Goal: Task Accomplishment & Management: Complete application form

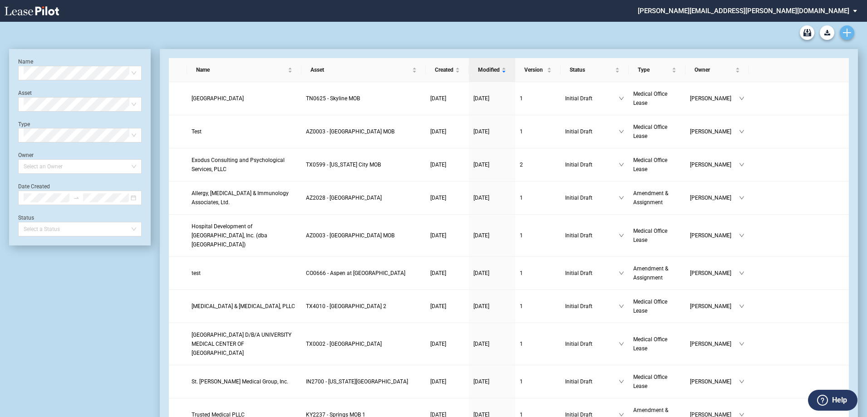
click at [496, 35] on icon "Create new document" at bounding box center [847, 33] width 8 height 8
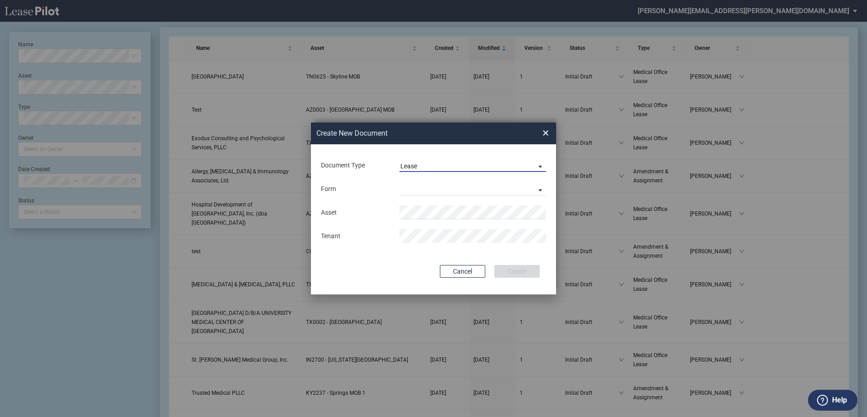
click at [437, 167] on span "Lease" at bounding box center [466, 166] width 130 height 9
click at [434, 187] on div "Amendment" at bounding box center [420, 188] width 39 height 10
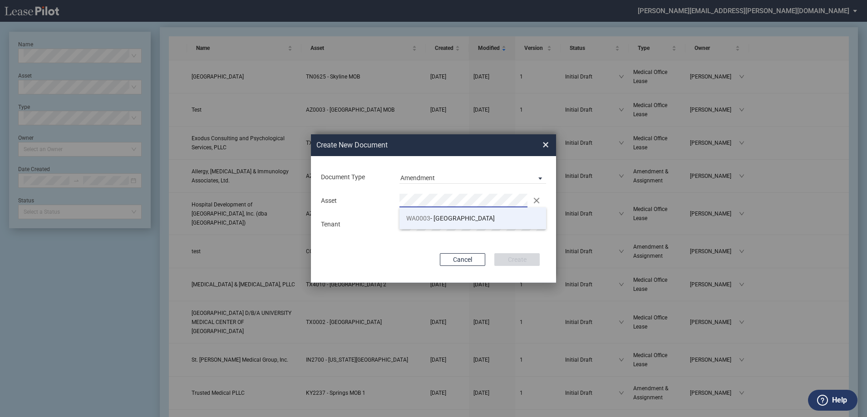
click at [441, 218] on span "WA0003 - Physicians Medical Center" at bounding box center [450, 218] width 89 height 7
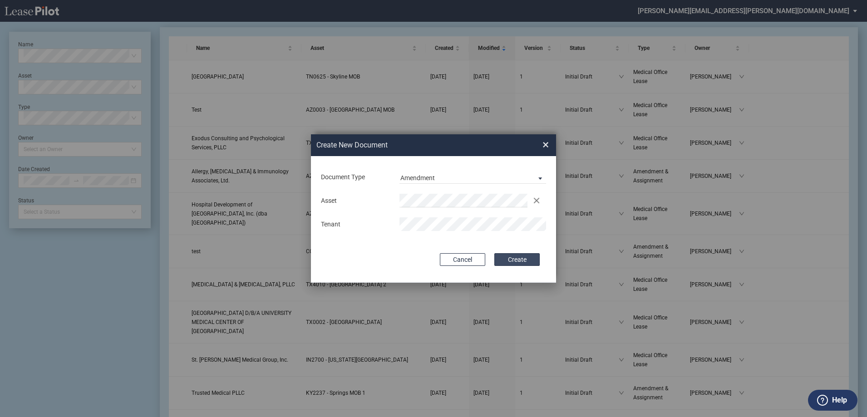
click at [496, 253] on button "Create" at bounding box center [517, 259] width 45 height 13
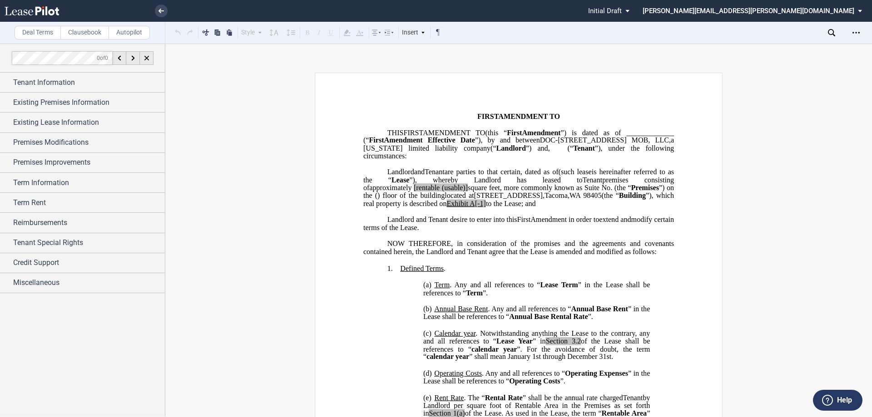
scroll to position [136, 0]
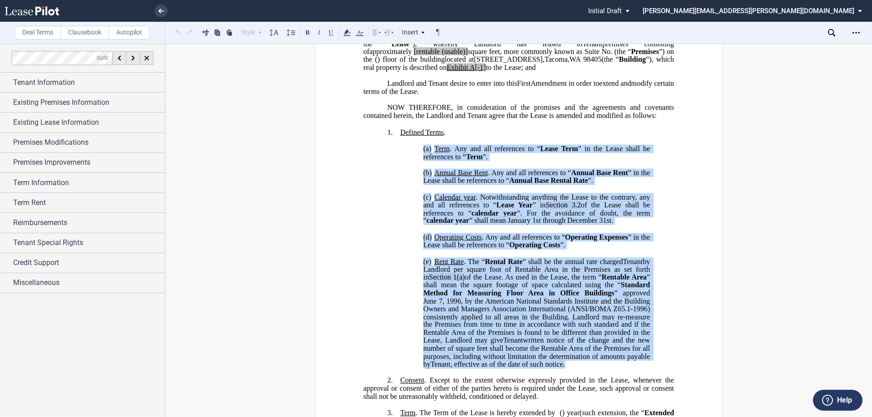
drag, startPoint x: 569, startPoint y: 372, endPoint x: 430, endPoint y: 147, distance: 264.3
click at [430, 147] on div "﻿ !!SET_LEVEL_0!! !!LEASE_LEVEL_1!! 1. Defined Terms . ﻿ !!SET_LEVEL_1!! !!LEAS…" at bounding box center [518, 260] width 311 height 281
click at [484, 153] on span ". Any and all references to “" at bounding box center [495, 149] width 90 height 8
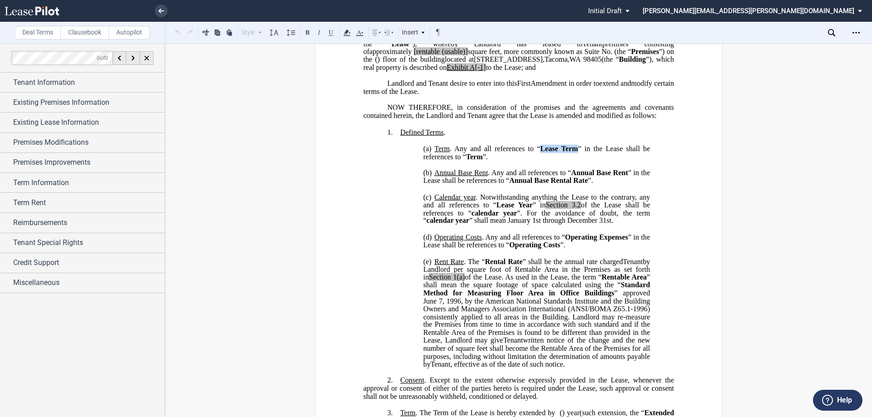
drag, startPoint x: 540, startPoint y: 157, endPoint x: 577, endPoint y: 158, distance: 37.3
click at [577, 158] on span "Term . Any and all references to “ Lease Term ” in the Lease shall be reference…" at bounding box center [537, 153] width 228 height 16
click at [576, 157] on span "” in the Lease shall be references to “" at bounding box center [537, 153] width 228 height 16
drag, startPoint x: 507, startPoint y: 167, endPoint x: 453, endPoint y: 157, distance: 55.0
click at [453, 157] on p "(a) Term . Any and all references to “ Lease Term ” in the Lease shall be refer…" at bounding box center [536, 153] width 227 height 16
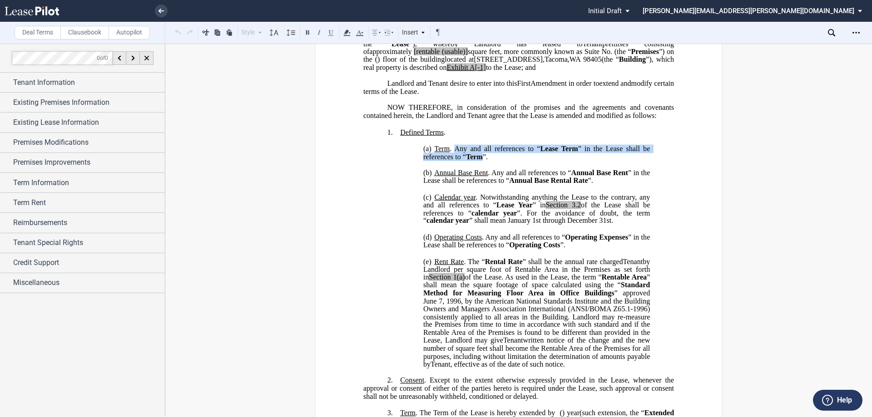
click at [599, 177] on span "Annual Base Rent" at bounding box center [599, 173] width 57 height 8
drag, startPoint x: 575, startPoint y: 157, endPoint x: 539, endPoint y: 156, distance: 36.3
click at [539, 156] on span "Term . Any and all references to “ Lease Term ” in the Lease shall be reference…" at bounding box center [537, 153] width 228 height 16
drag, startPoint x: 508, startPoint y: 167, endPoint x: 415, endPoint y: 157, distance: 93.6
click at [415, 157] on div "﻿ !!SET_LEVEL_0!! !!LEASE_LEVEL_1!! 1. Defined Terms . ﻿ !!SET_LEVEL_1!! !!LEAS…" at bounding box center [518, 260] width 311 height 281
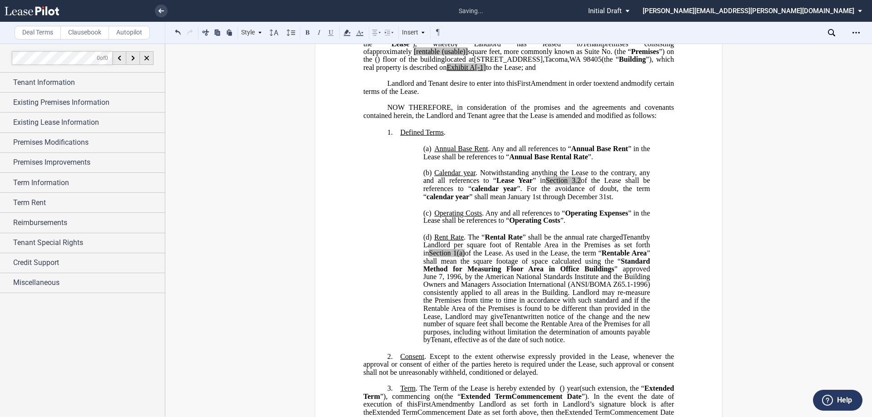
click at [520, 153] on span ". Any and all references to “" at bounding box center [529, 149] width 83 height 8
drag, startPoint x: 564, startPoint y: 166, endPoint x: 523, endPoint y: 165, distance: 40.4
click at [523, 161] on span "Annual Base Rental Rate" at bounding box center [548, 157] width 79 height 8
click at [580, 153] on span "Annual Base Rent" at bounding box center [599, 149] width 57 height 8
drag, startPoint x: 570, startPoint y: 155, endPoint x: 594, endPoint y: 157, distance: 24.1
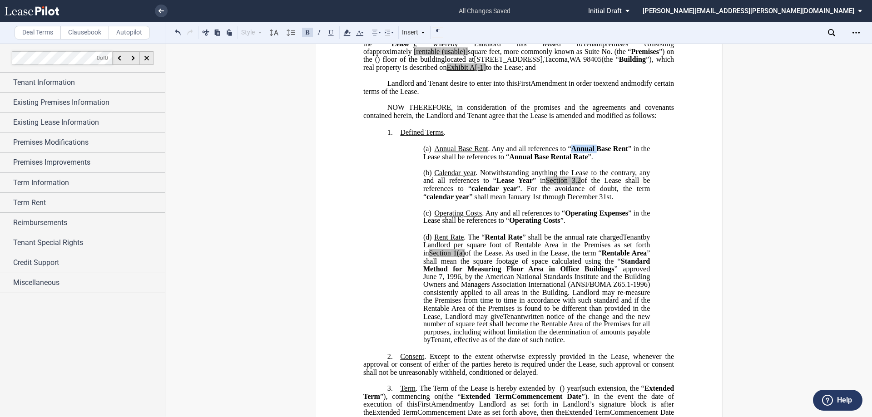
click at [594, 153] on span "Annual Base Rent" at bounding box center [599, 149] width 57 height 8
click at [561, 153] on span ". Any and all references to “" at bounding box center [529, 149] width 83 height 8
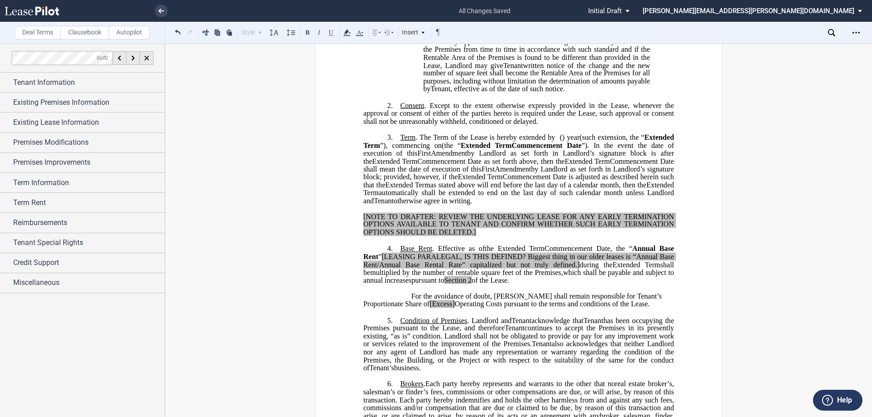
scroll to position [409, 0]
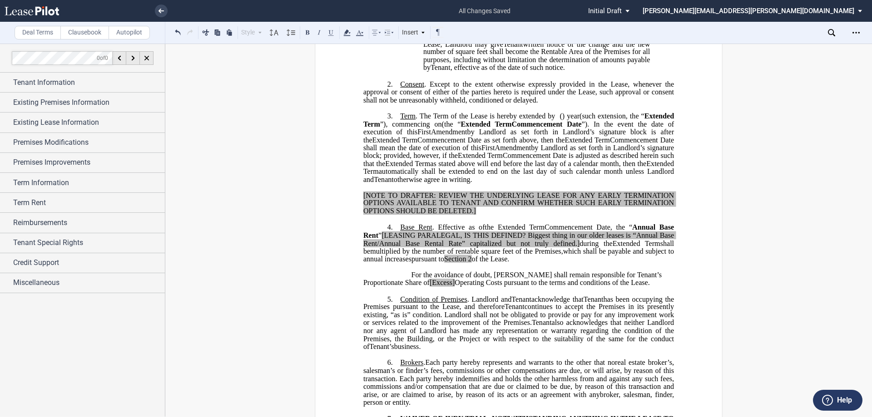
click at [446, 160] on span "by Landlord as set forth in Landlord’s signature block; provided, however, if t…" at bounding box center [519, 152] width 312 height 16
click at [77, 137] on div "Premises Modifications" at bounding box center [82, 143] width 165 height 20
click at [81, 173] on select "None Expansion Relocation" at bounding box center [86, 173] width 147 height 12
select select "expansion"
click at [13, 167] on select "None Expansion Relocation" at bounding box center [86, 173] width 147 height 12
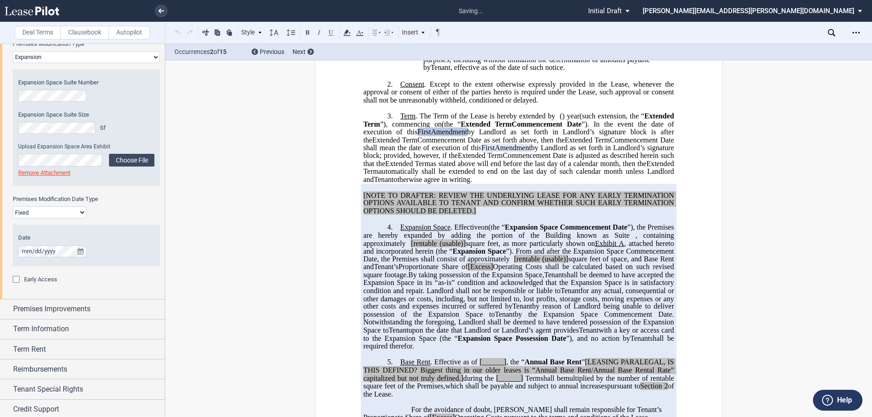
scroll to position [136, 0]
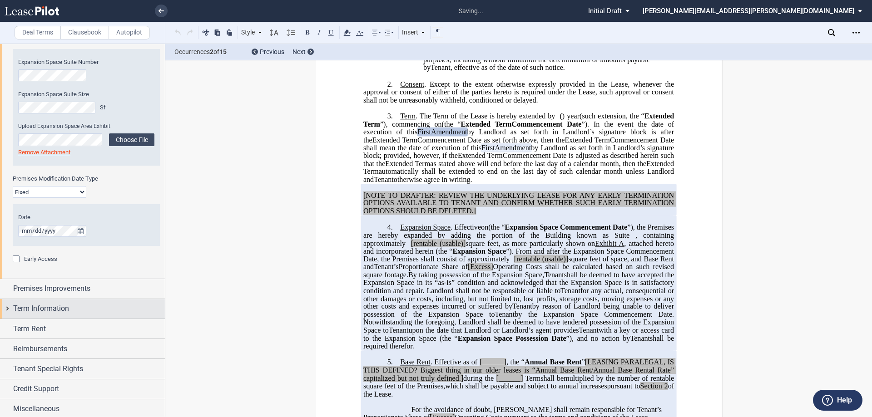
click at [83, 309] on div "Term Information" at bounding box center [89, 308] width 152 height 11
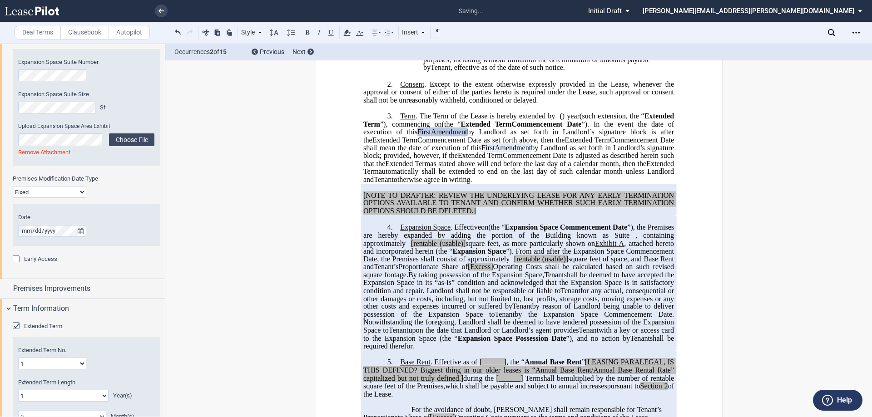
scroll to position [273, 0]
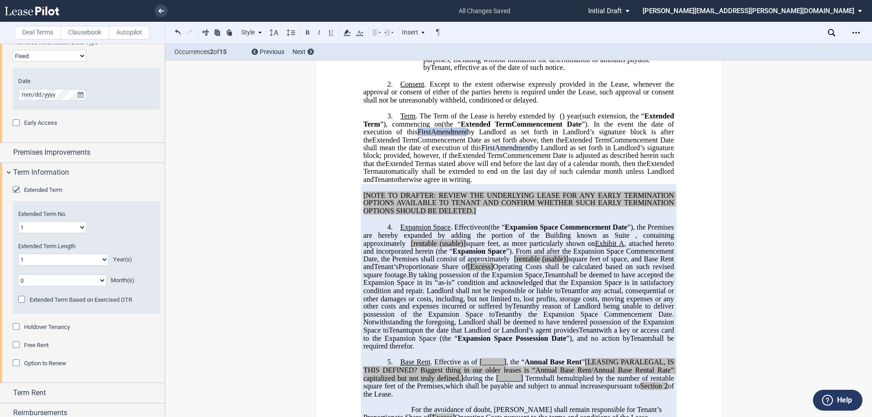
click at [17, 189] on div "Extended Term" at bounding box center [17, 190] width 9 height 9
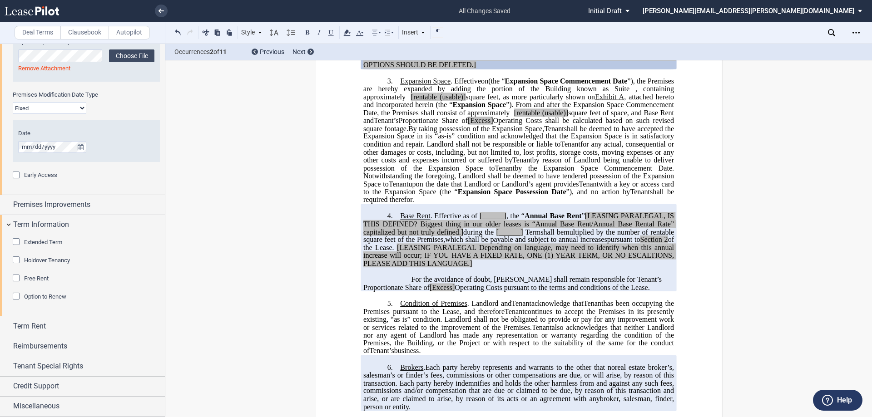
scroll to position [500, 0]
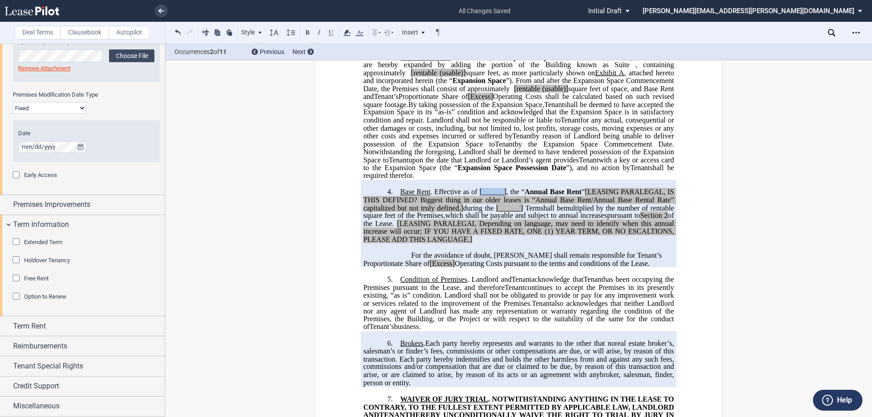
drag, startPoint x: 476, startPoint y: 200, endPoint x: 502, endPoint y: 202, distance: 26.0
click at [502, 196] on span "[______]" at bounding box center [493, 192] width 27 height 8
click at [582, 196] on span "”" at bounding box center [583, 192] width 3 height 8
drag, startPoint x: 578, startPoint y: 199, endPoint x: 546, endPoint y: 198, distance: 31.8
click at [545, 198] on span ", the “ Annual Base Rent ” [LEASING PARALEGAL, IS THIS DEFINED? Biggest thing i…" at bounding box center [519, 200] width 312 height 24
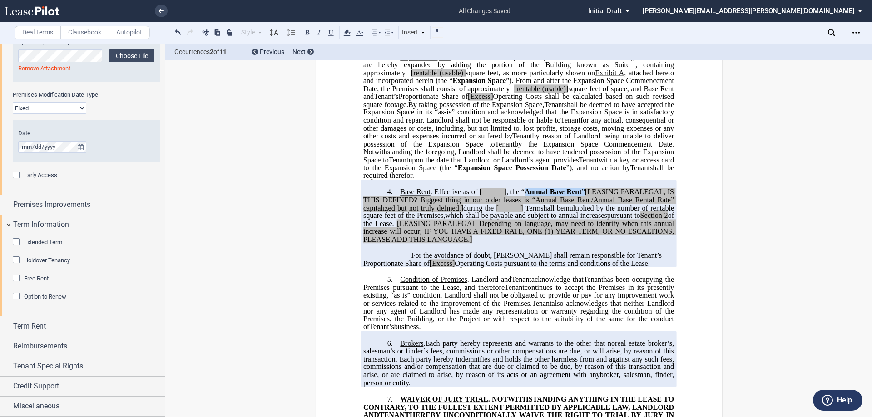
click at [582, 196] on span "”" at bounding box center [583, 192] width 3 height 8
drag, startPoint x: 462, startPoint y: 215, endPoint x: 538, endPoint y: 214, distance: 76.3
click at [538, 214] on p "4. Base Rent . Effective as of [______] [______] the Extended Term the ﻿ ﻿ Exte…" at bounding box center [518, 216] width 311 height 56
click at [480, 212] on span "shall be" at bounding box center [484, 208] width 25 height 8
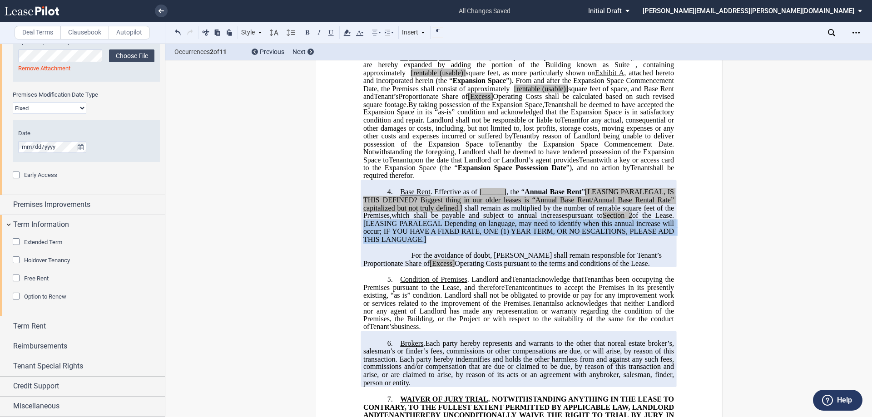
drag, startPoint x: 478, startPoint y: 248, endPoint x: 384, endPoint y: 233, distance: 94.8
click at [384, 233] on p "4. Base Rent . Effective as of [______] [______] the Extended Term the ﻿ ﻿ Exte…" at bounding box center [518, 216] width 311 height 56
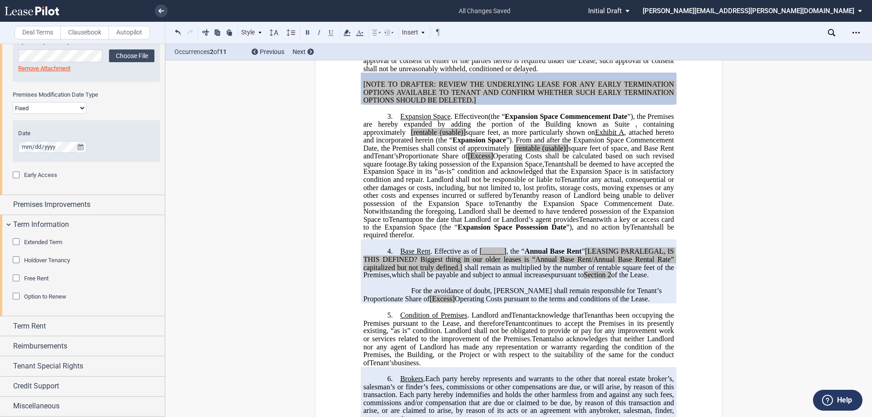
scroll to position [409, 0]
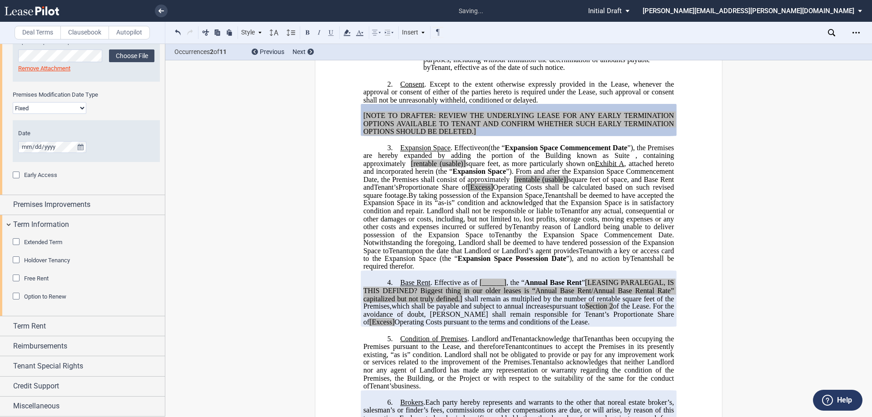
drag, startPoint x: 429, startPoint y: 316, endPoint x: 380, endPoint y: 322, distance: 50.0
click at [380, 322] on p "4. Base Rent . Effective as of [______] [______] the Extended Term the ﻿ ﻿ Exte…" at bounding box center [518, 303] width 311 height 48
click at [651, 311] on span at bounding box center [652, 306] width 2 height 8
drag, startPoint x: 508, startPoint y: 314, endPoint x: 615, endPoint y: 314, distance: 107.2
click at [615, 314] on p "4. Base Rent . Effective as of [______] [______] the Extended Term the ﻿ ﻿ Exte…" at bounding box center [518, 303] width 311 height 48
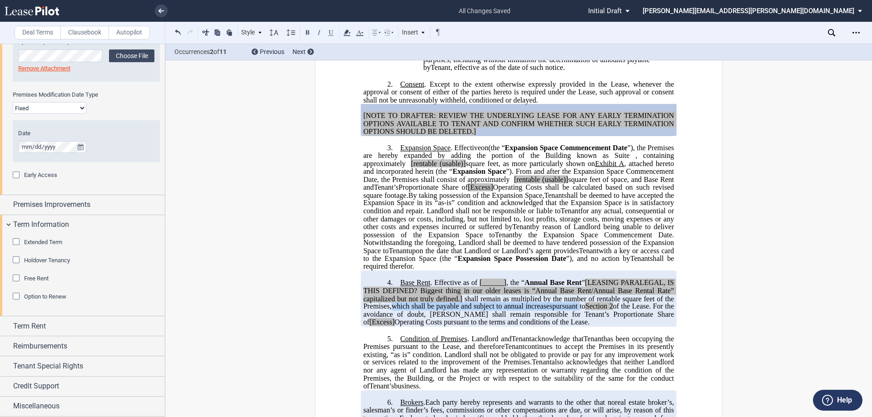
click at [513, 311] on span "which shall be payable and subject to annual increases" at bounding box center [471, 306] width 161 height 8
drag, startPoint x: 464, startPoint y: 309, endPoint x: 582, endPoint y: 290, distance: 120.1
click at [582, 290] on p "4. Base Rent . Effective as of [______] [______] the Extended Term the ﻿ ﻿ Exte…" at bounding box center [518, 303] width 311 height 48
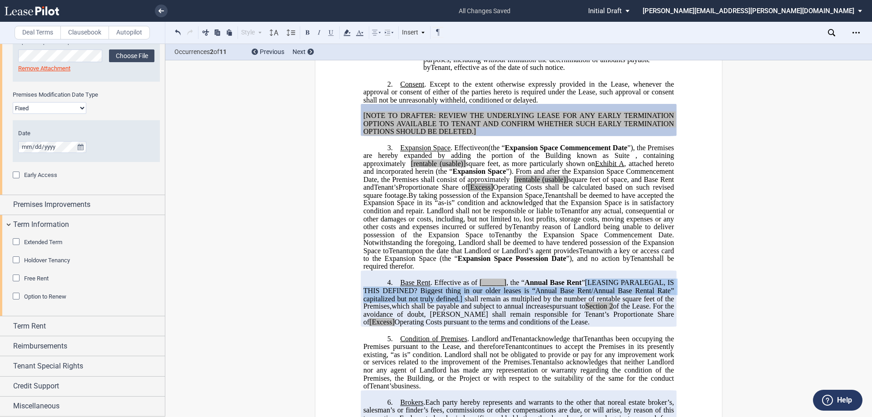
drag, startPoint x: 582, startPoint y: 290, endPoint x: 465, endPoint y: 307, distance: 118.4
click at [465, 307] on p "4. Base Rent . Effective as of [______] [______] the Extended Term the ﻿ ﻿ Exte…" at bounding box center [518, 303] width 311 height 48
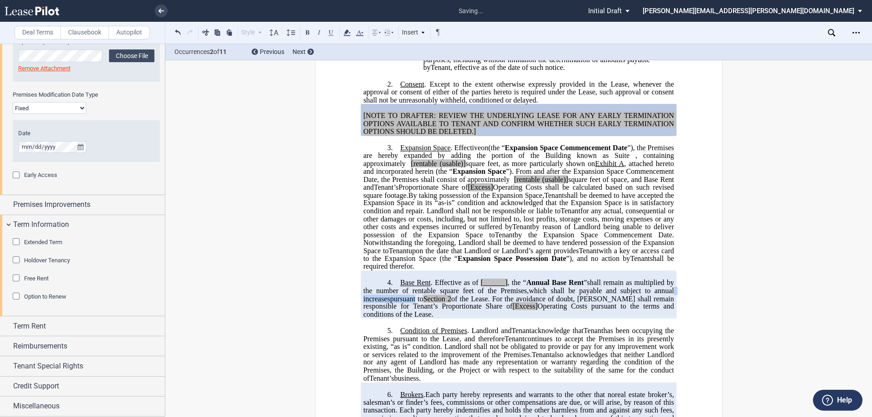
drag, startPoint x: 377, startPoint y: 307, endPoint x: 436, endPoint y: 304, distance: 58.2
click at [436, 304] on p "4. Base Rent . Effective as of [______] [______] the Extended Term the ﻿ ﻿ Exte…" at bounding box center [518, 299] width 311 height 40
click at [431, 311] on span "For the avoidance of doubt, Tenant shall remain responsible for Tenant’s Propor…" at bounding box center [519, 303] width 312 height 16
drag, startPoint x: 591, startPoint y: 292, endPoint x: 532, endPoint y: 290, distance: 59.5
click at [532, 287] on span "Annual Base Rent" at bounding box center [555, 283] width 58 height 8
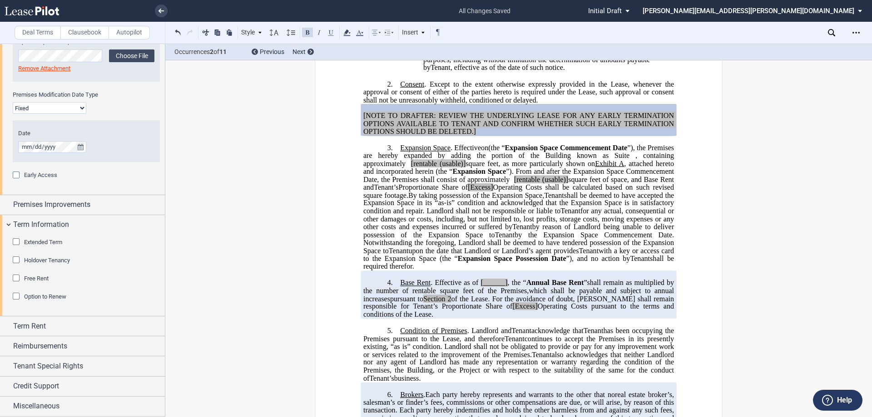
click at [584, 287] on span "Annual Base Rent" at bounding box center [555, 283] width 58 height 8
drag, startPoint x: 588, startPoint y: 299, endPoint x: 627, endPoint y: 315, distance: 42.2
click at [588, 299] on span "which shall be payable and subject to annual increases" at bounding box center [519, 295] width 312 height 16
drag, startPoint x: 423, startPoint y: 291, endPoint x: 446, endPoint y: 322, distance: 39.1
click at [446, 319] on p "4. Base Rent . Effective as of [______] [______] the Extended Term the ﻿ ﻿ Exte…" at bounding box center [518, 299] width 311 height 40
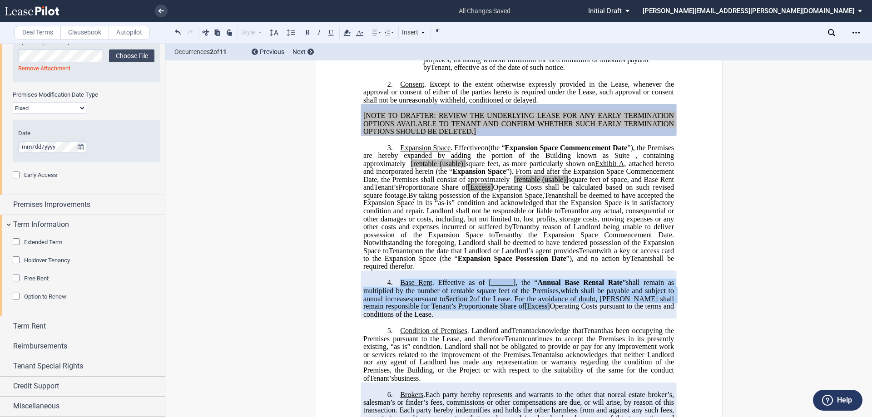
click at [467, 311] on span "For the avoidance of doubt, Tenant shall remain responsible for Tenant’s Propor…" at bounding box center [519, 303] width 312 height 16
click at [471, 311] on span "For the avoidance of doubt, Tenant shall remain responsible for Tenant’s Propor…" at bounding box center [519, 303] width 312 height 16
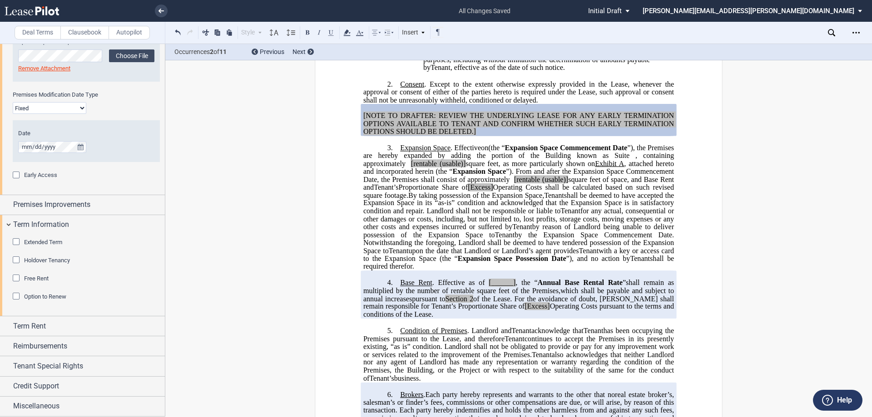
click at [438, 302] on span "which shall be payable and subject to annual increases" at bounding box center [519, 295] width 312 height 16
drag, startPoint x: 367, startPoint y: 308, endPoint x: 474, endPoint y: 307, distance: 107.2
click at [474, 307] on p "4. Base Rent . Effective as of [______] [______] the Extended Term the ﻿ ﻿ Exte…" at bounding box center [518, 299] width 311 height 40
click at [473, 303] on span "2" at bounding box center [472, 299] width 4 height 8
drag, startPoint x: 485, startPoint y: 292, endPoint x: 511, endPoint y: 292, distance: 25.9
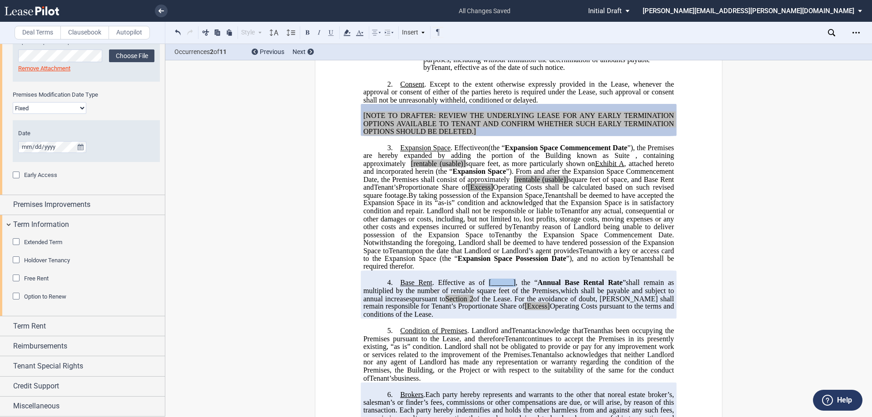
click at [511, 287] on span "[______]" at bounding box center [502, 283] width 27 height 8
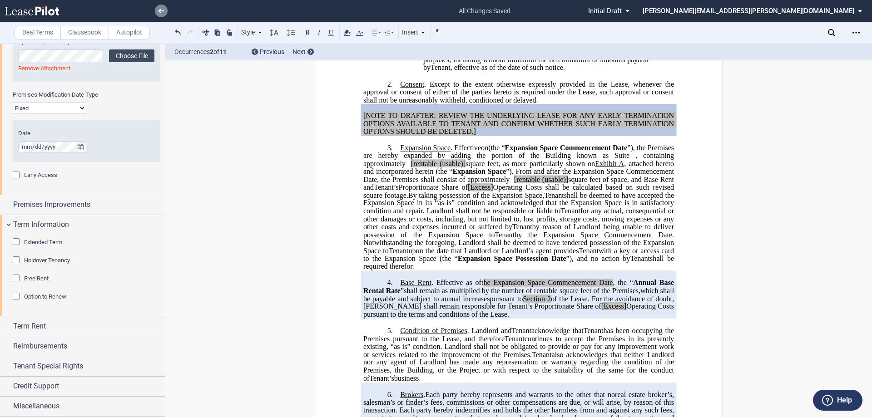
click at [165, 14] on link at bounding box center [161, 11] width 13 height 13
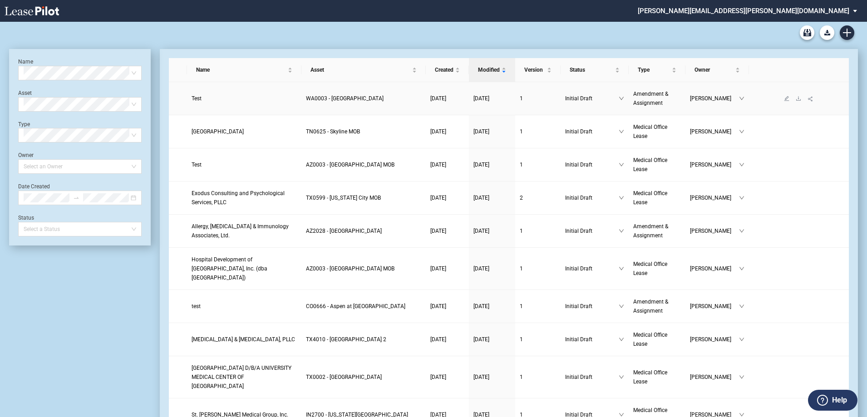
click at [198, 100] on span "Test" at bounding box center [197, 98] width 10 height 6
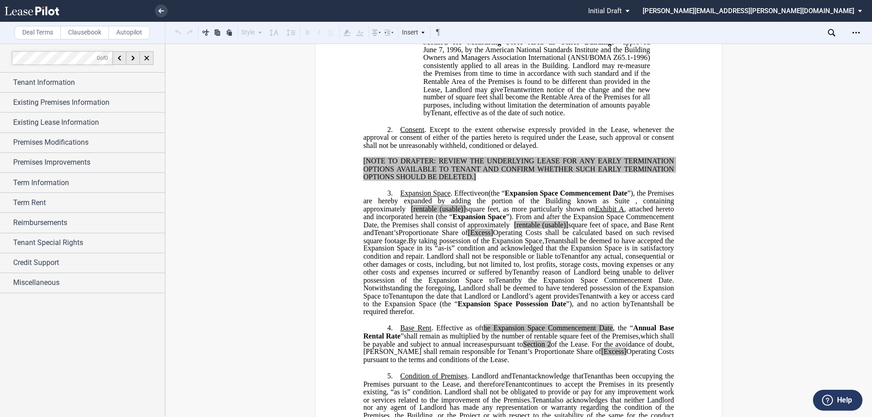
scroll to position [500, 0]
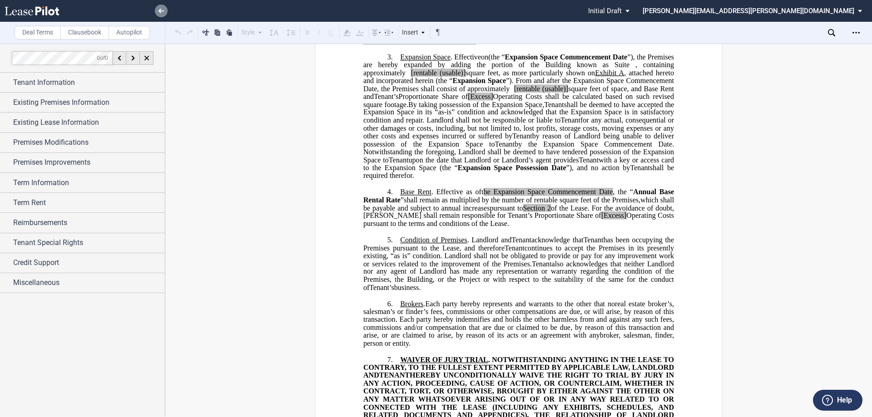
click at [160, 10] on use at bounding box center [161, 11] width 5 height 5
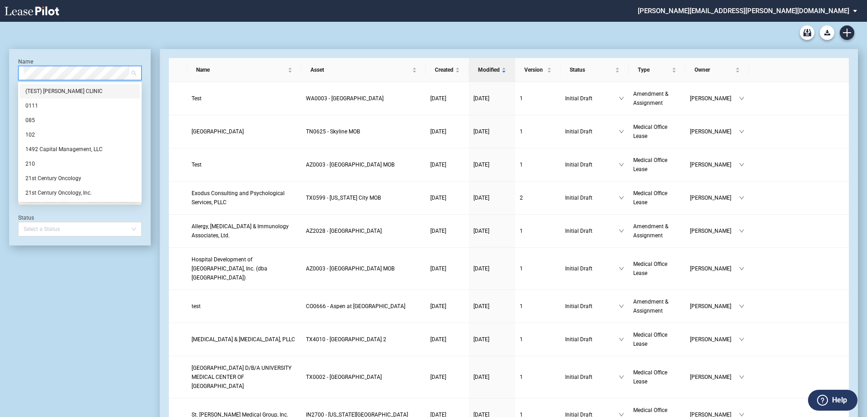
click at [92, 28] on div "Medical Office Lease Blank Form Medical Office Amendment Blank Form Medical Off…" at bounding box center [433, 33] width 849 height 22
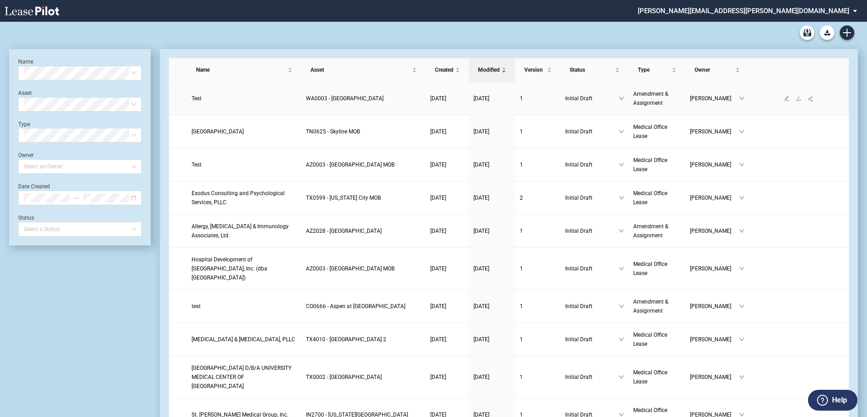
click at [200, 99] on span "Test" at bounding box center [197, 98] width 10 height 6
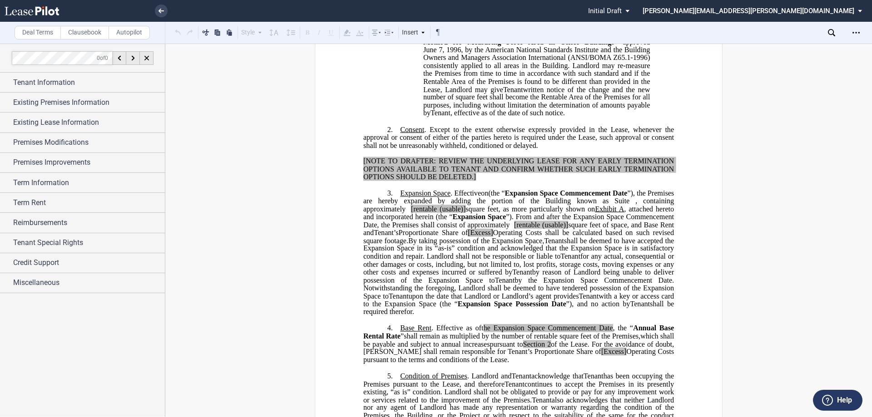
scroll to position [545, 0]
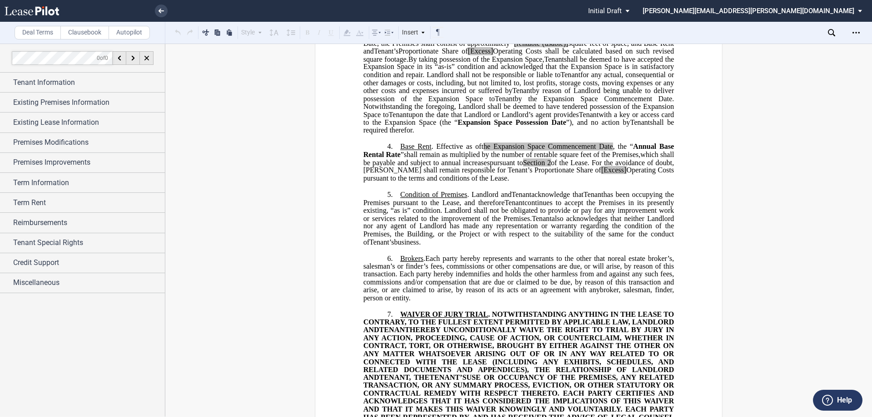
click at [627, 174] on span "[Excess]" at bounding box center [613, 170] width 25 height 8
drag, startPoint x: 561, startPoint y: 184, endPoint x: 397, endPoint y: 157, distance: 166.2
click at [397, 157] on p "4. Base Rent . Effective as of t ﻿he Expansion Space Commencement Date [______]…" at bounding box center [518, 163] width 311 height 40
click at [423, 174] on span "For the avoidance of doubt, [PERSON_NAME] shall remain responsible for Tenant’s…" at bounding box center [519, 167] width 312 height 16
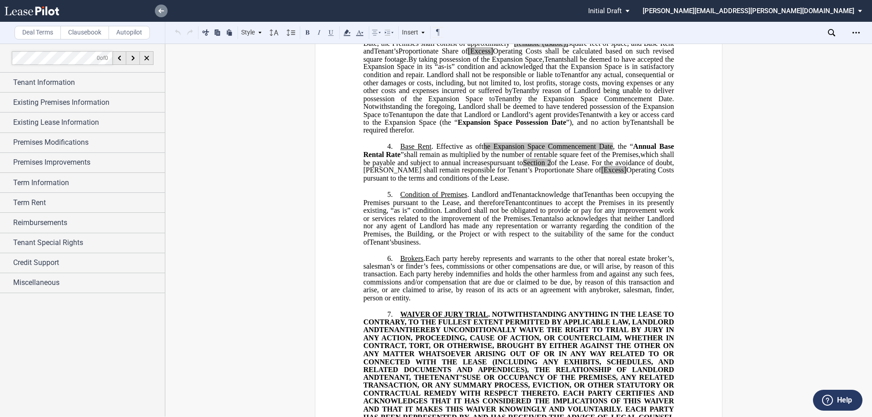
click at [159, 9] on icon at bounding box center [161, 11] width 5 height 5
